Goal: Task Accomplishment & Management: Use online tool/utility

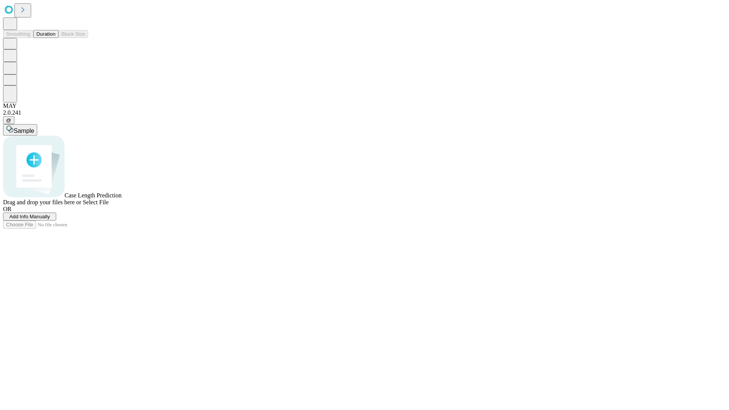
click at [50, 219] on span "Add Info Manually" at bounding box center [29, 217] width 41 height 6
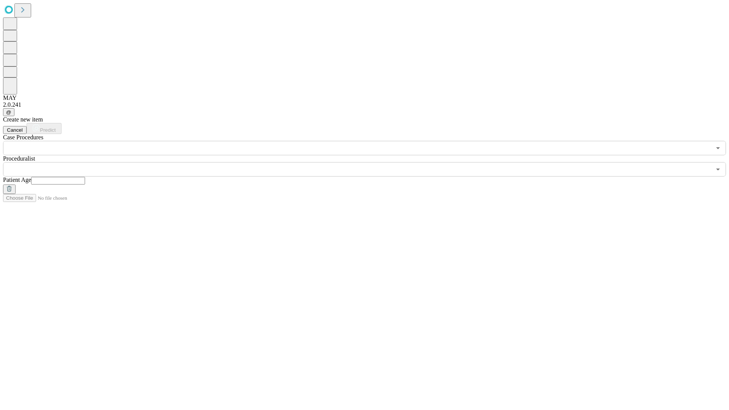
click at [85, 177] on input "text" at bounding box center [58, 181] width 54 height 8
type input "**"
click at [370, 162] on input "text" at bounding box center [357, 169] width 708 height 14
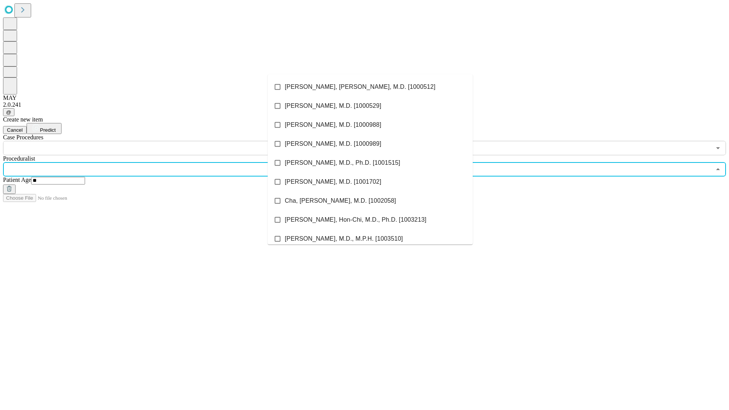
click at [370, 87] on li "[PERSON_NAME], [PERSON_NAME], M.D. [1000512]" at bounding box center [370, 86] width 205 height 19
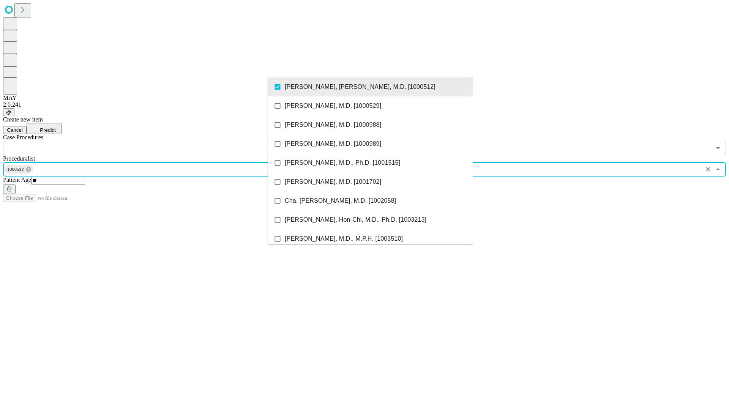
click at [159, 141] on input "text" at bounding box center [357, 148] width 708 height 14
